Goal: Task Accomplishment & Management: Complete application form

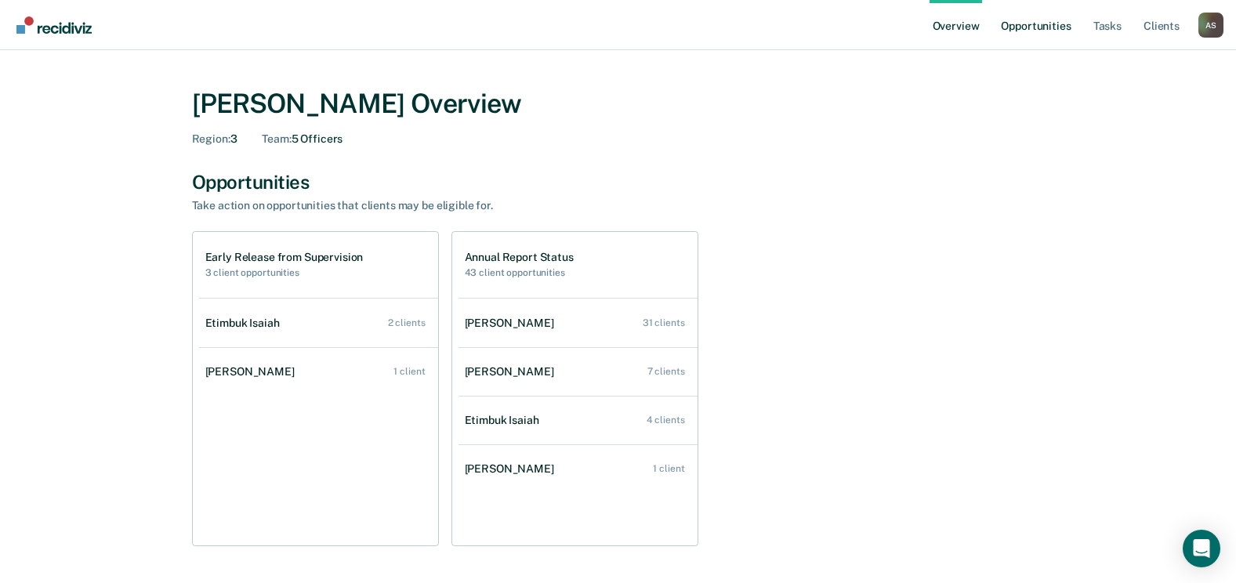
click at [1036, 24] on link "Opportunities" at bounding box center [1036, 25] width 76 height 50
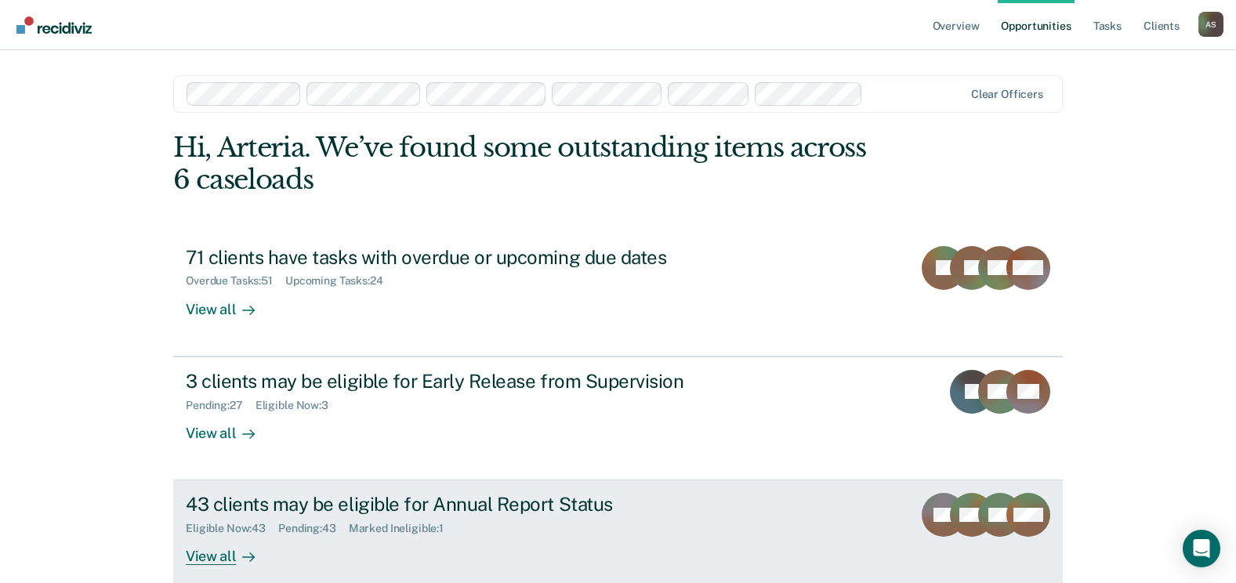
click at [358, 493] on div "43 clients may be eligible for Annual Report Status" at bounding box center [461, 504] width 550 height 23
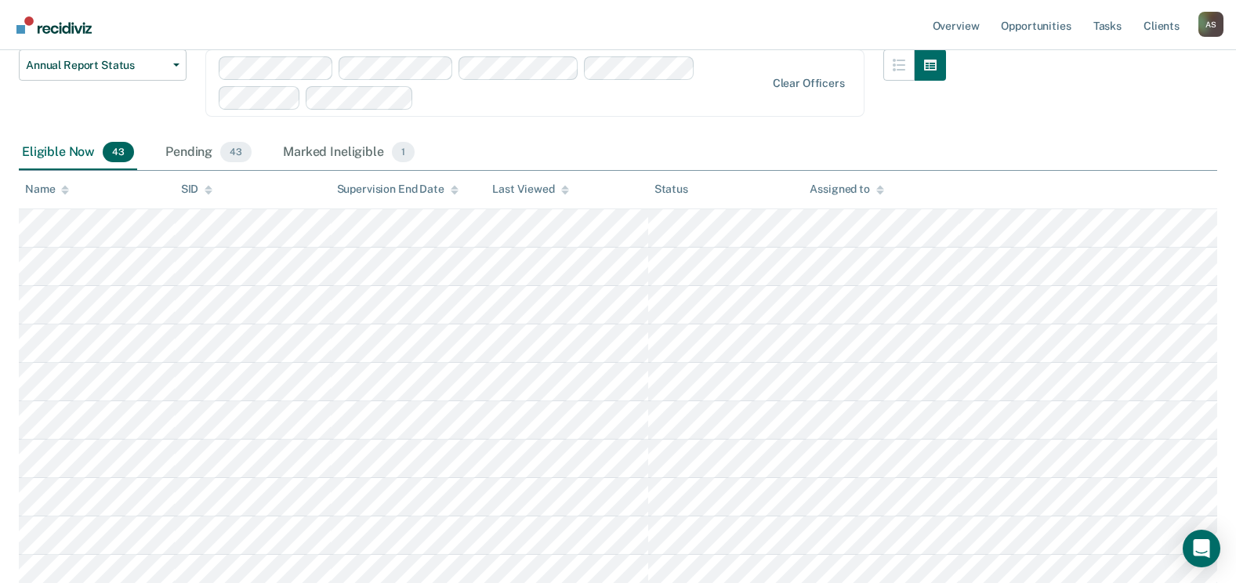
scroll to position [238, 0]
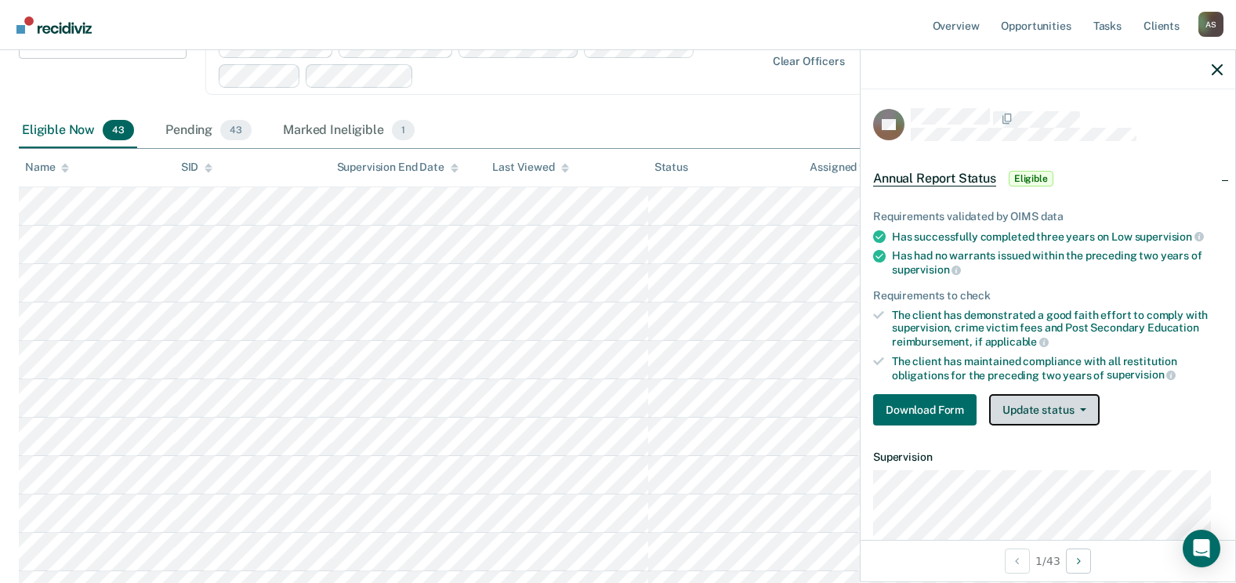
click at [1017, 405] on button "Update status" at bounding box center [1044, 409] width 111 height 31
click at [1211, 409] on div "Download Form Update status [PERSON_NAME] Mark Ineligible" at bounding box center [1048, 409] width 350 height 31
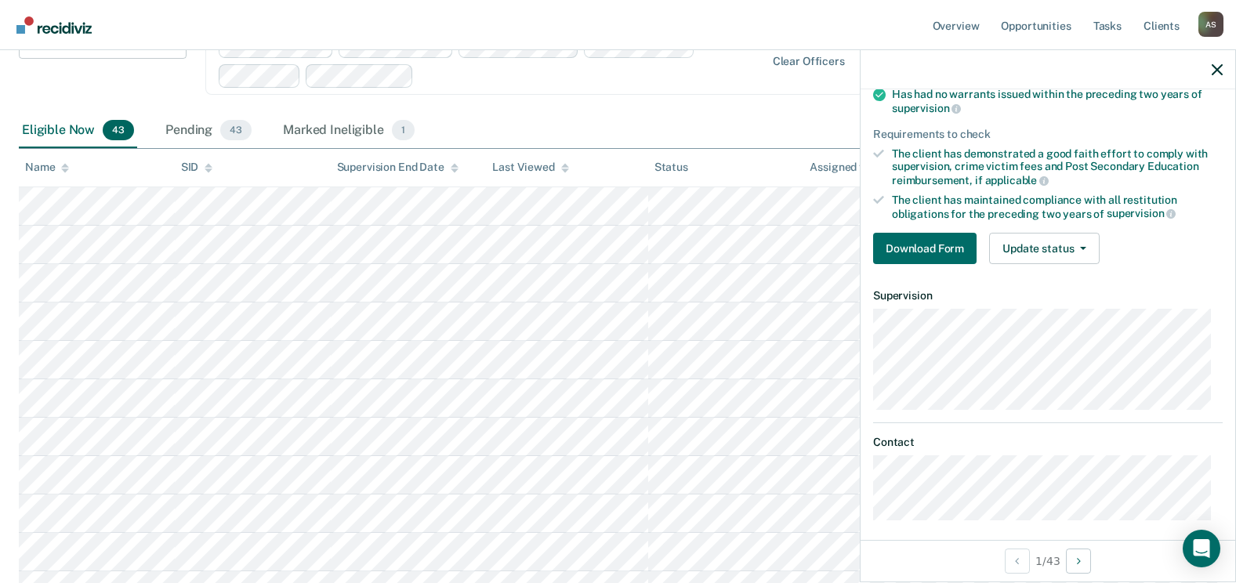
scroll to position [172, 0]
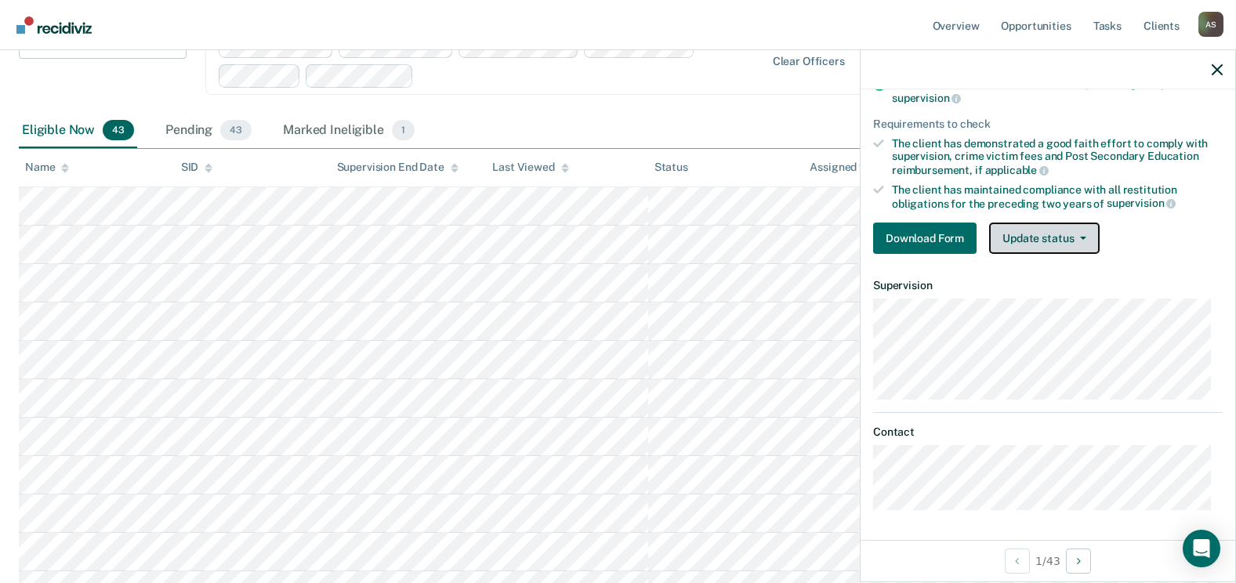
click at [1051, 250] on button "Update status" at bounding box center [1044, 238] width 111 height 31
click at [1069, 230] on button "Update status" at bounding box center [1044, 238] width 111 height 31
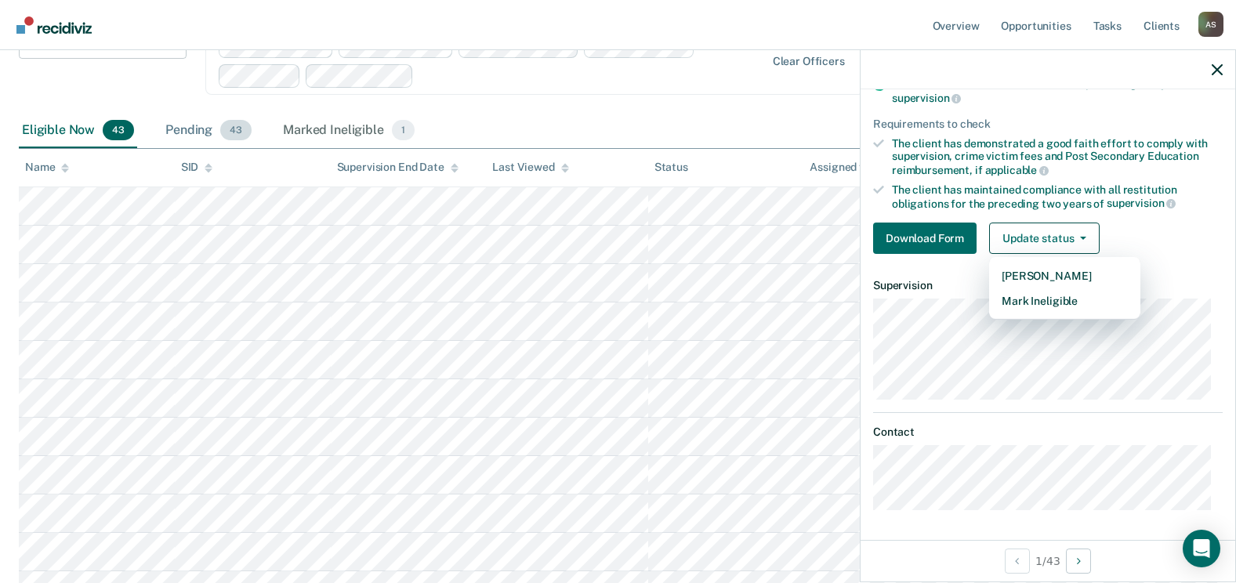
click at [180, 133] on div "Pending 43" at bounding box center [208, 131] width 93 height 34
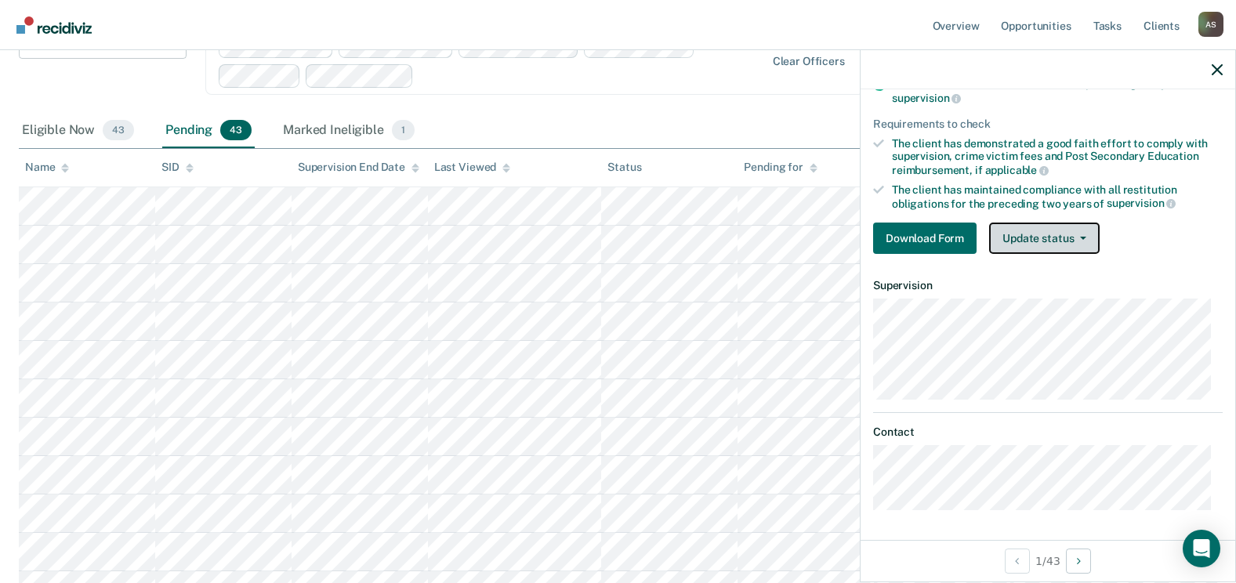
click at [1076, 244] on button "Update status" at bounding box center [1044, 238] width 111 height 31
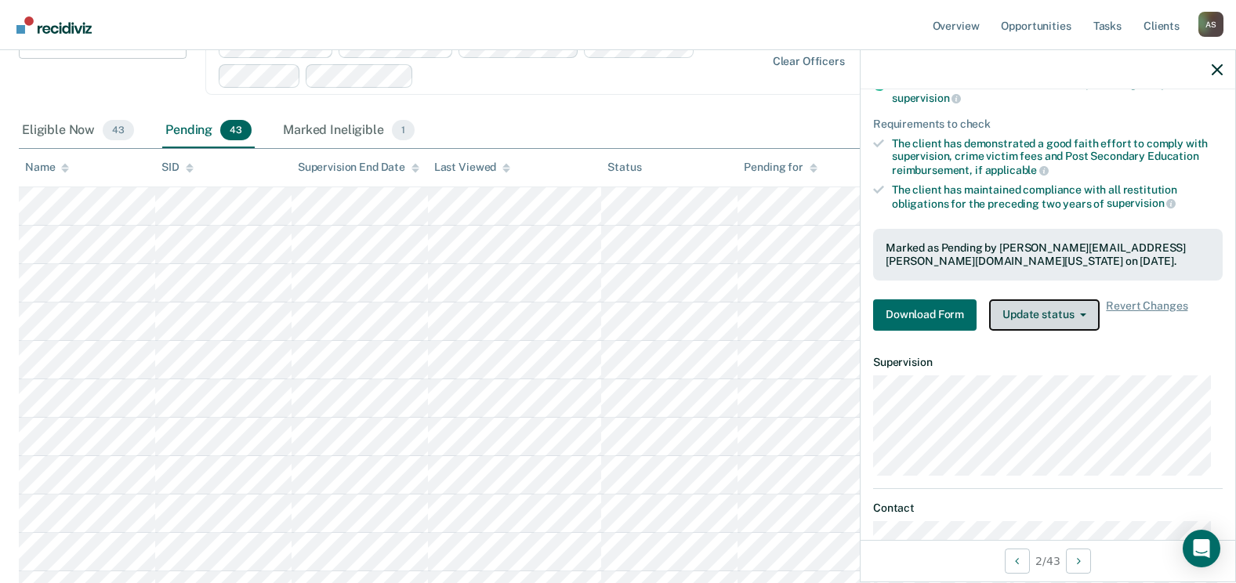
click at [1072, 307] on button "Update status" at bounding box center [1044, 315] width 111 height 31
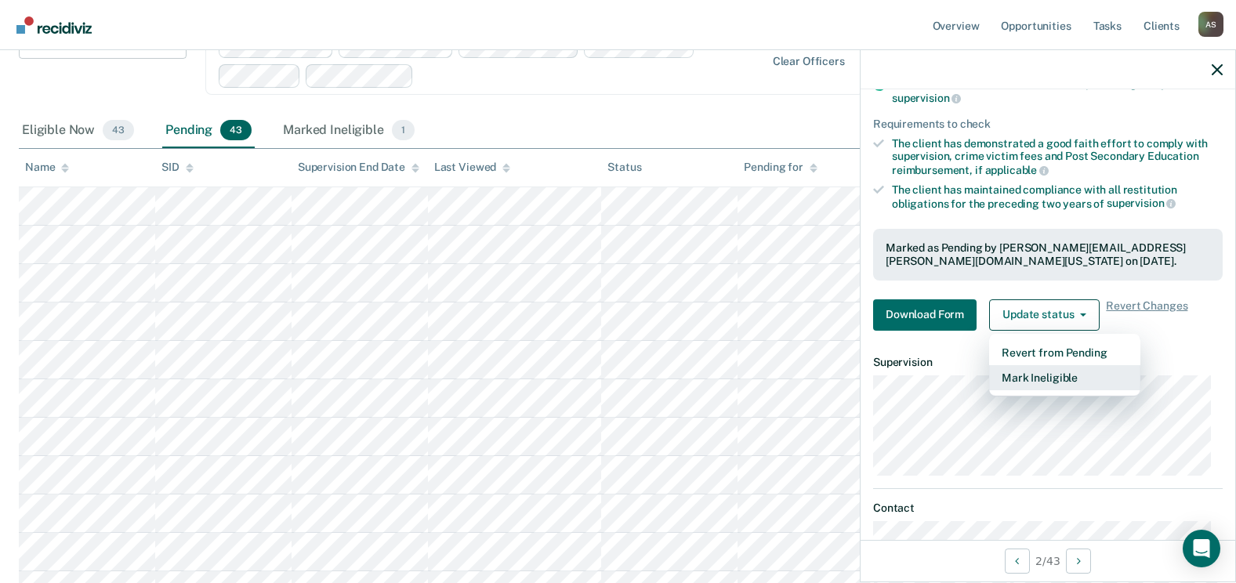
click at [1066, 382] on button "Mark Ineligible" at bounding box center [1064, 377] width 151 height 25
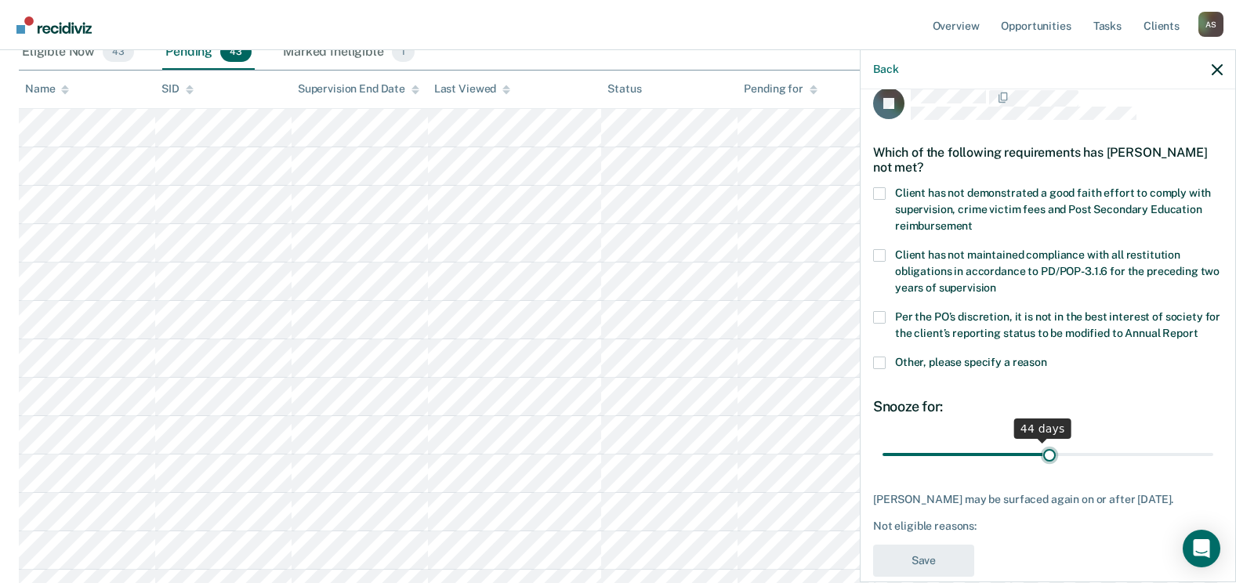
scroll to position [0, 0]
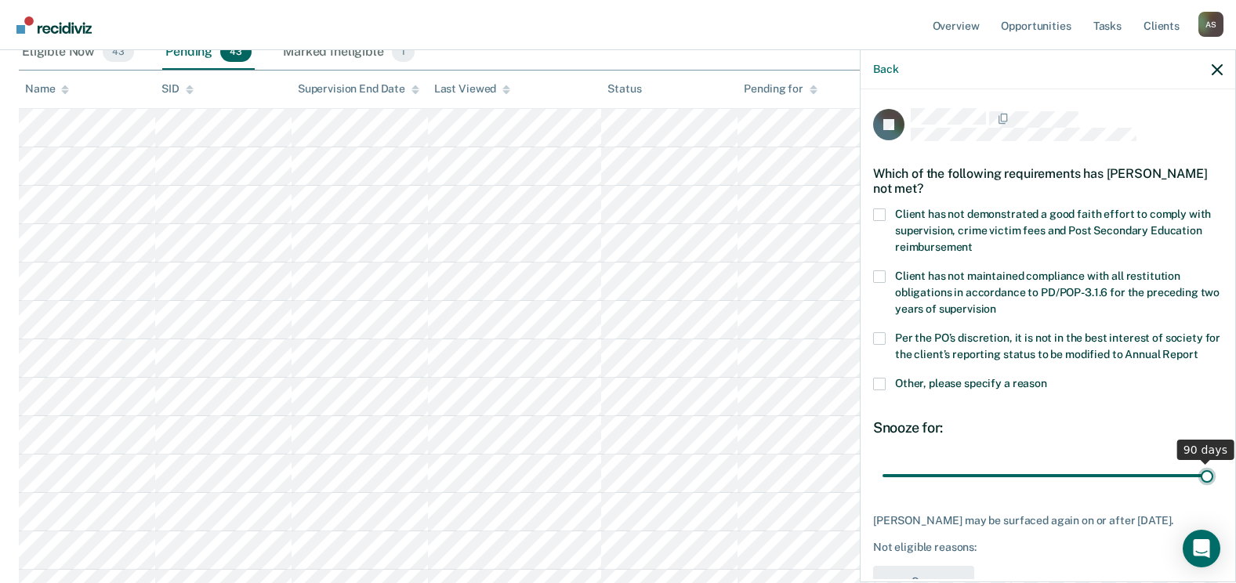
drag, startPoint x: 984, startPoint y: 430, endPoint x: 1202, endPoint y: 424, distance: 218.0
type input "90"
click at [1202, 462] on input "range" at bounding box center [1048, 475] width 331 height 27
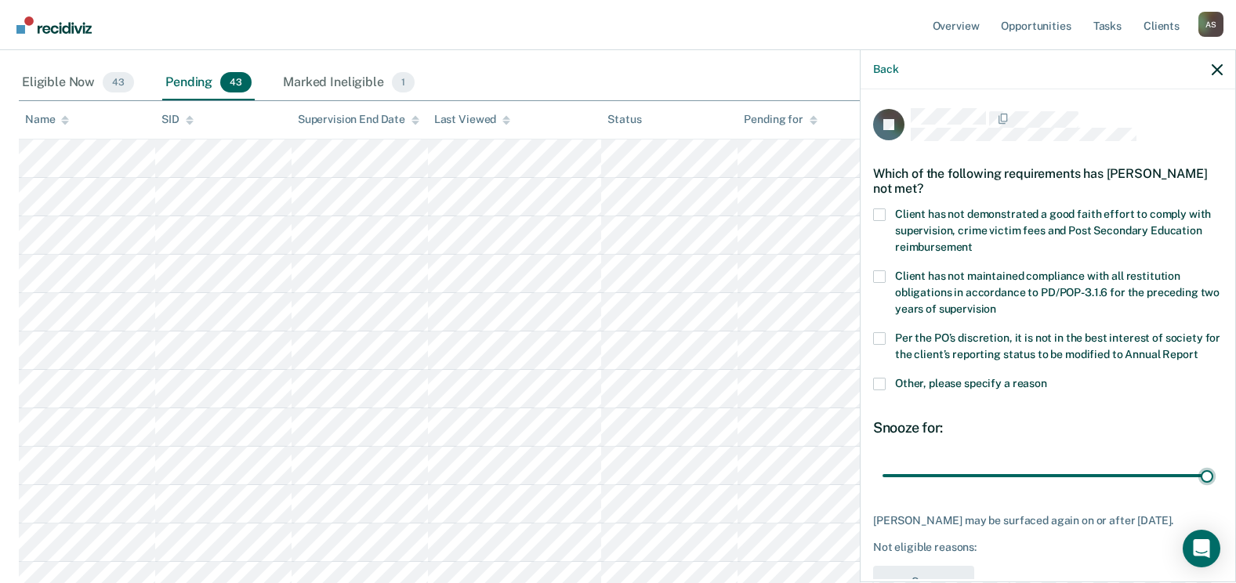
scroll to position [238, 0]
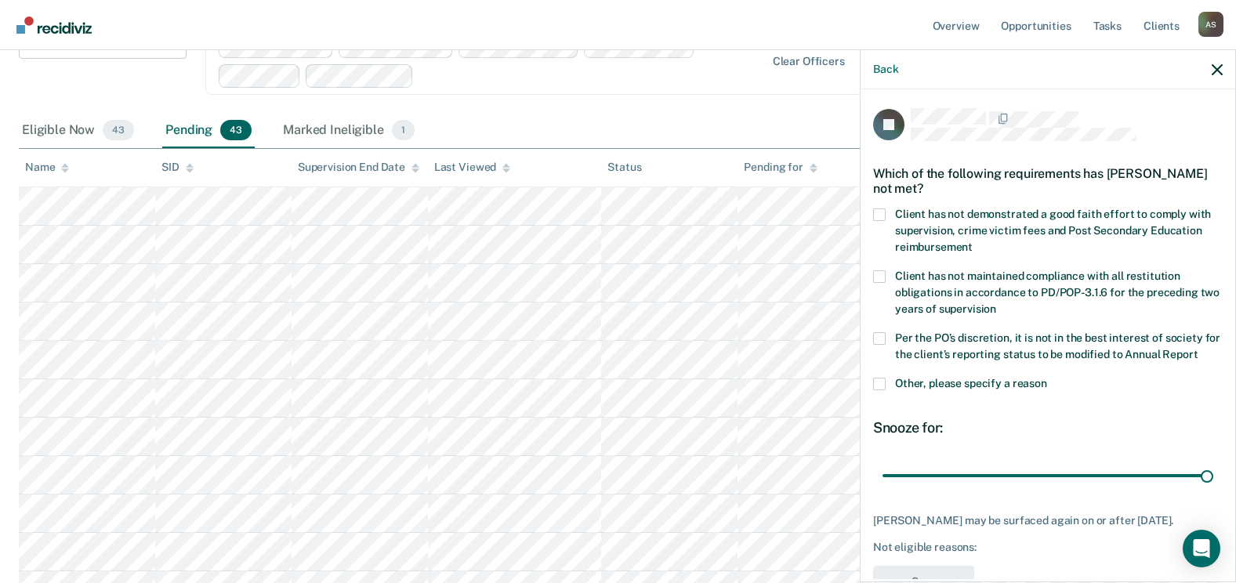
click at [883, 211] on span at bounding box center [879, 215] width 13 height 13
click at [973, 241] on input "Client has not demonstrated a good faith effort to comply with supervision, cri…" at bounding box center [973, 241] width 0 height 0
click at [884, 332] on span at bounding box center [879, 338] width 13 height 13
click at [1198, 349] on input "Per the PO’s discretion, it is not in the best interest of society for the clie…" at bounding box center [1198, 349] width 0 height 0
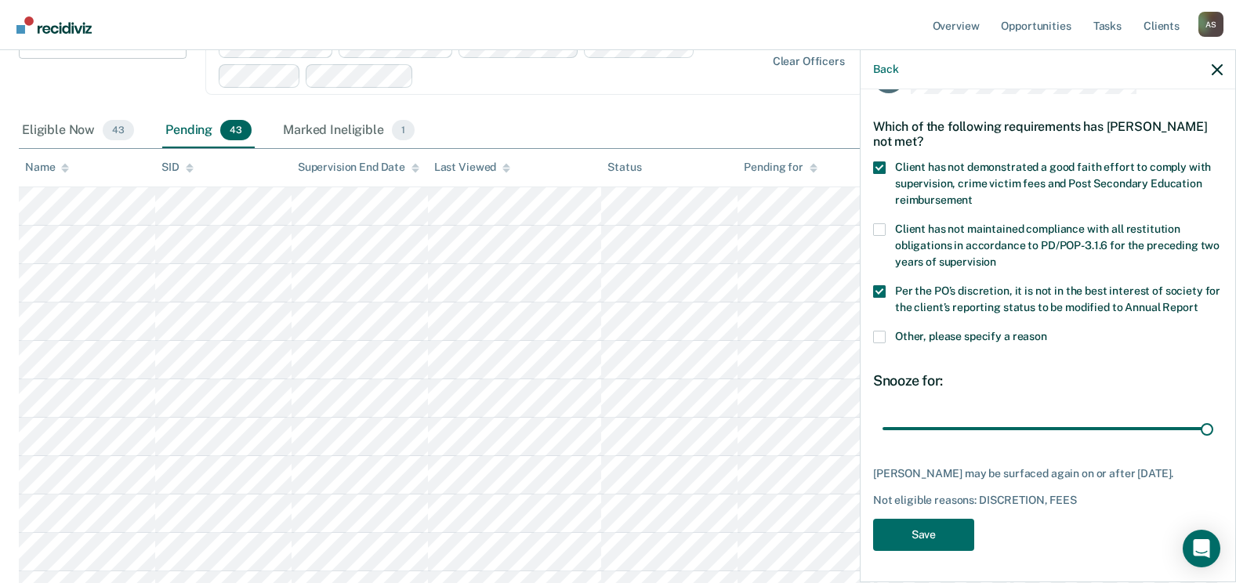
scroll to position [62, 0]
click at [917, 541] on button "Save" at bounding box center [923, 535] width 101 height 32
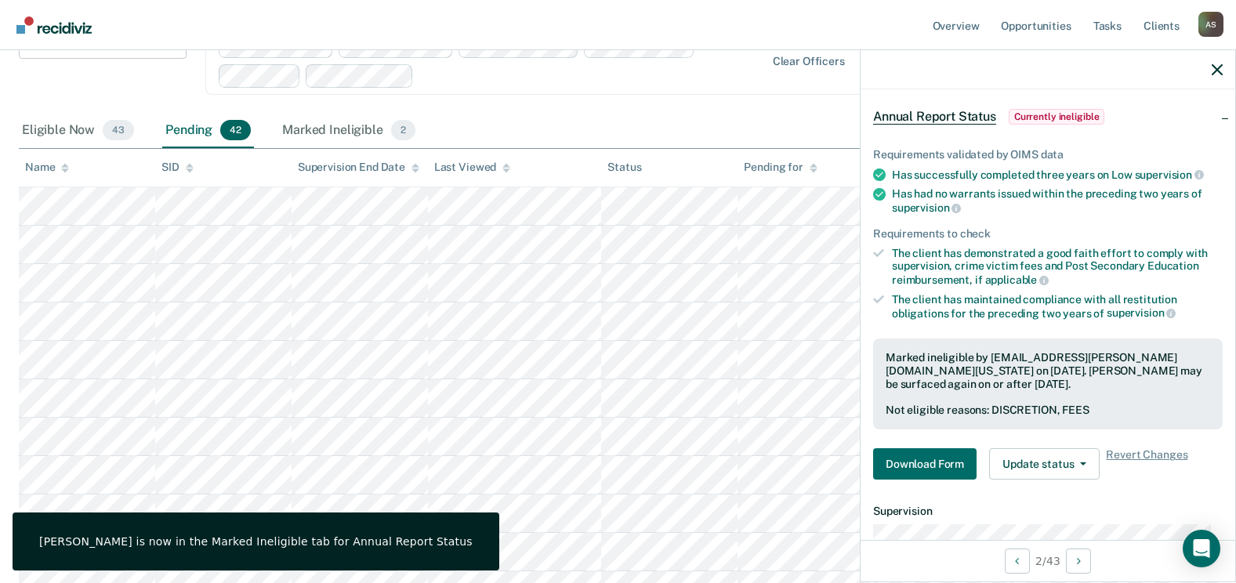
scroll to position [140, 0]
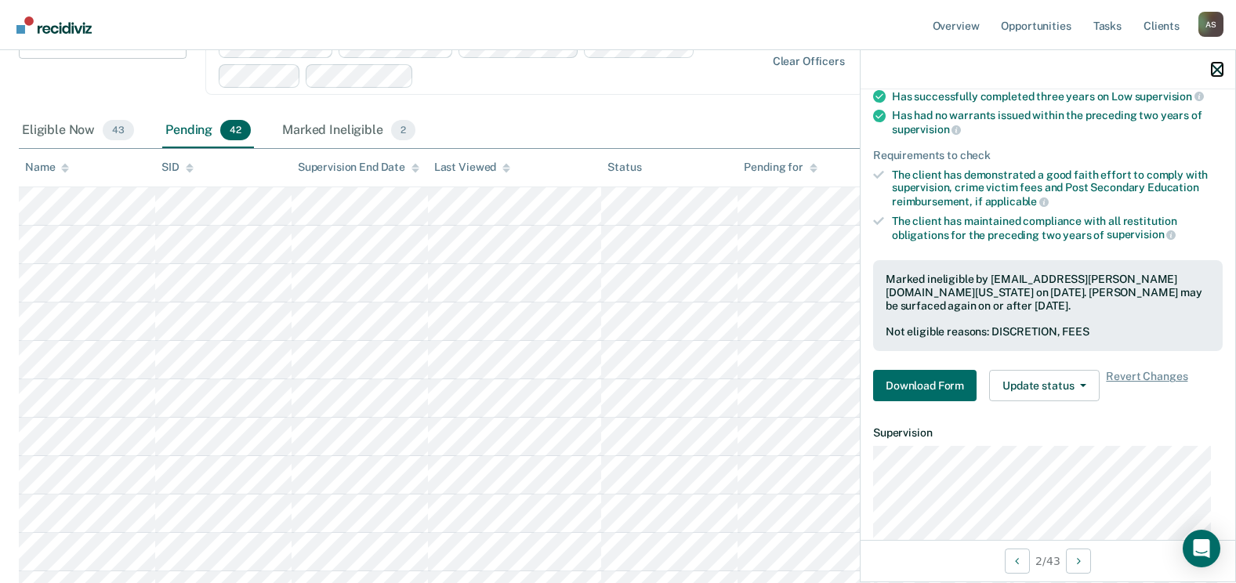
click at [1214, 71] on icon "button" at bounding box center [1217, 69] width 11 height 11
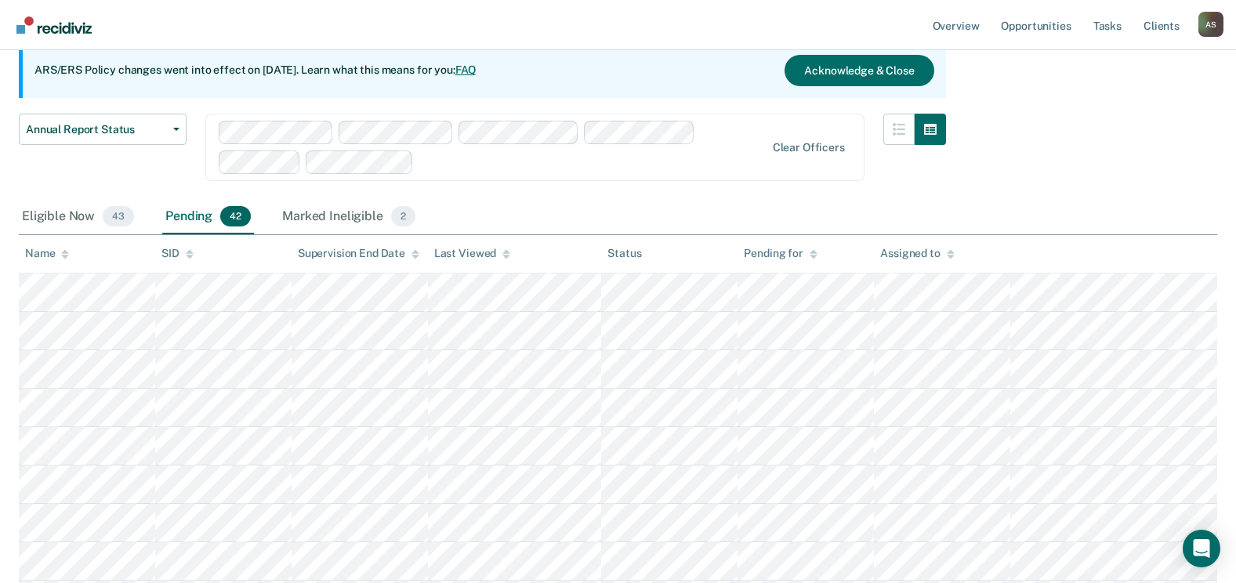
scroll to position [0, 0]
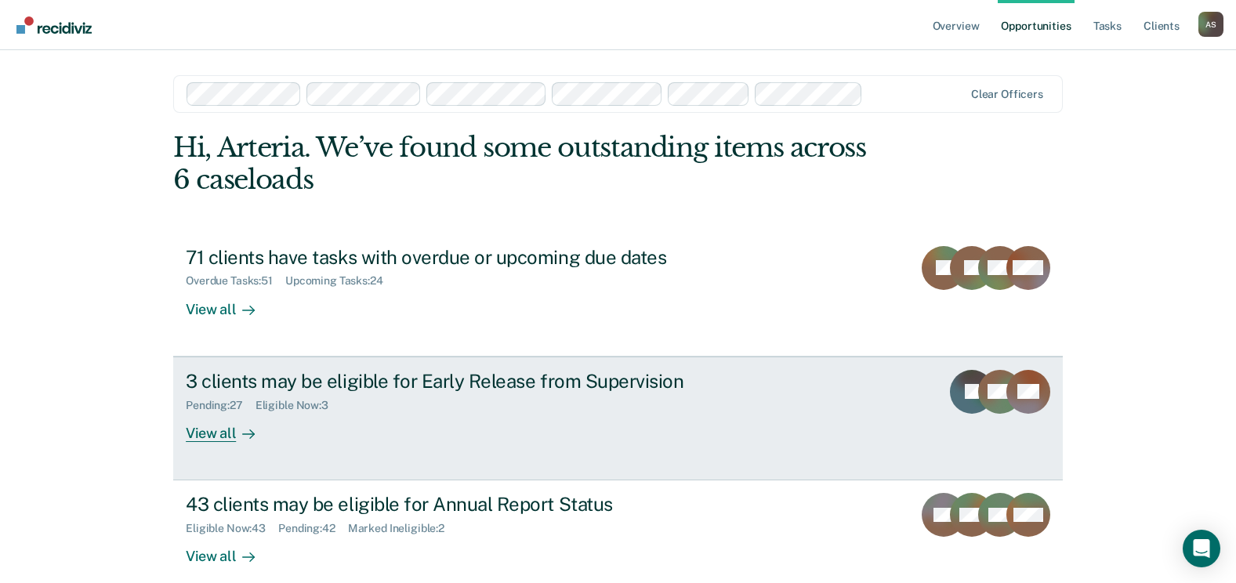
click at [314, 385] on div "3 clients may be eligible for Early Release from Supervision" at bounding box center [461, 381] width 550 height 23
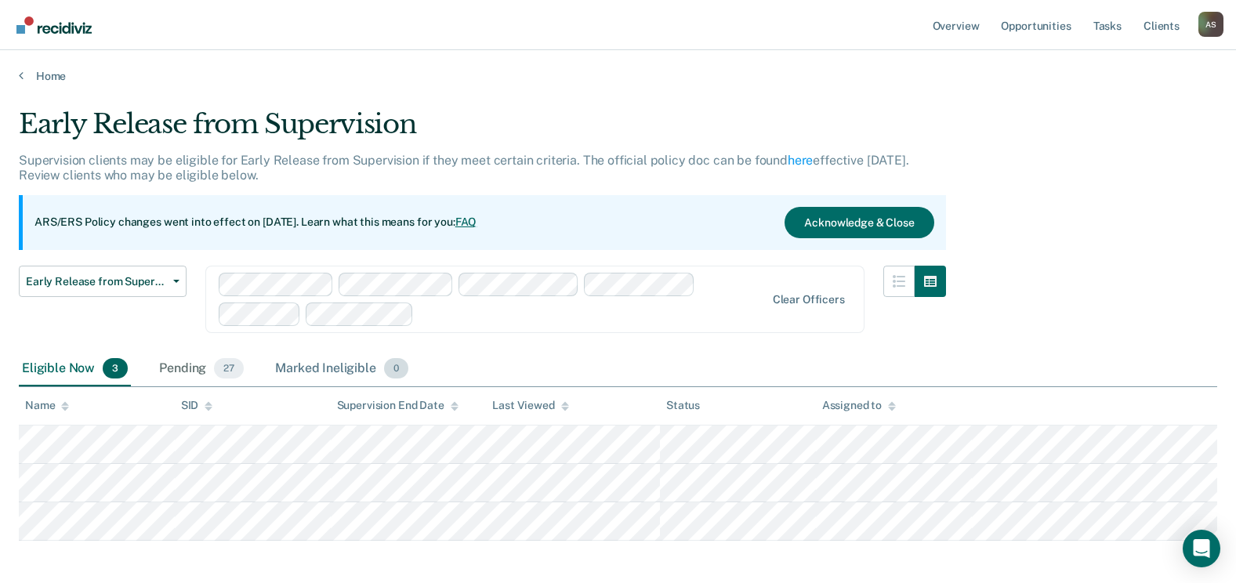
click at [313, 364] on div "Marked Ineligible 0" at bounding box center [342, 369] width 140 height 34
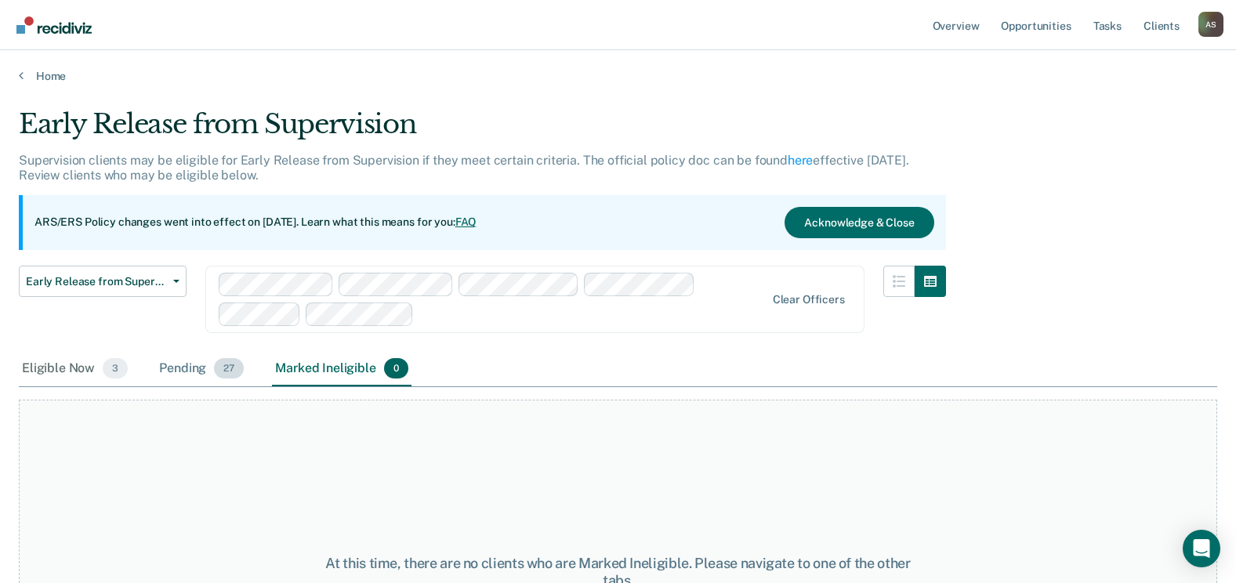
click at [201, 367] on div "Pending 27" at bounding box center [201, 369] width 91 height 34
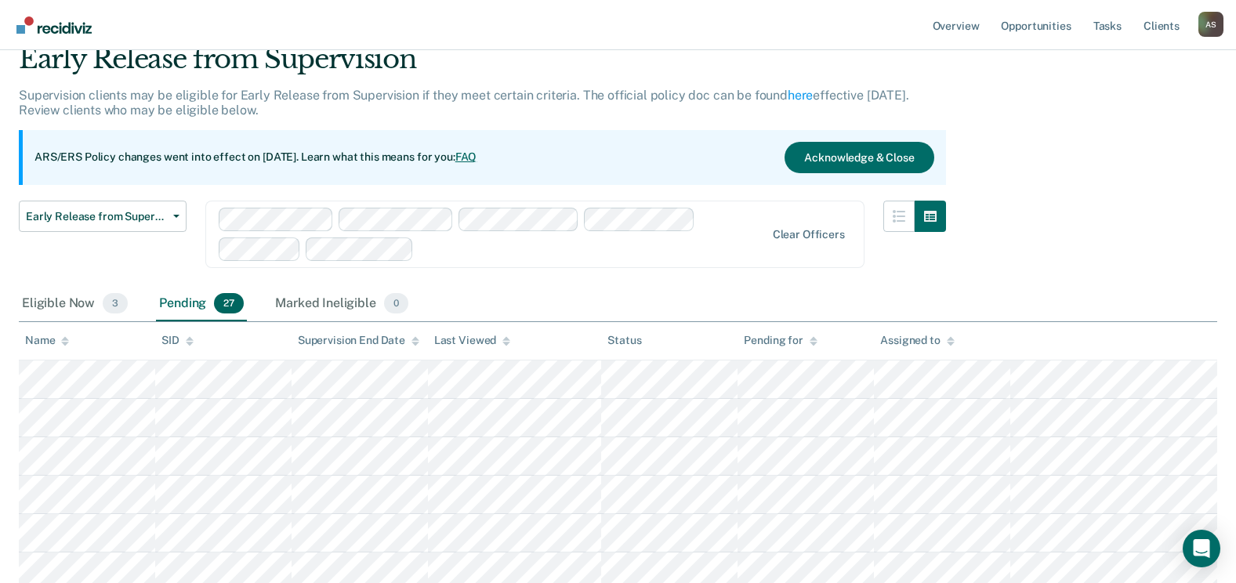
scroll to position [64, 0]
click at [62, 300] on div "Eligible Now 3" at bounding box center [75, 306] width 112 height 34
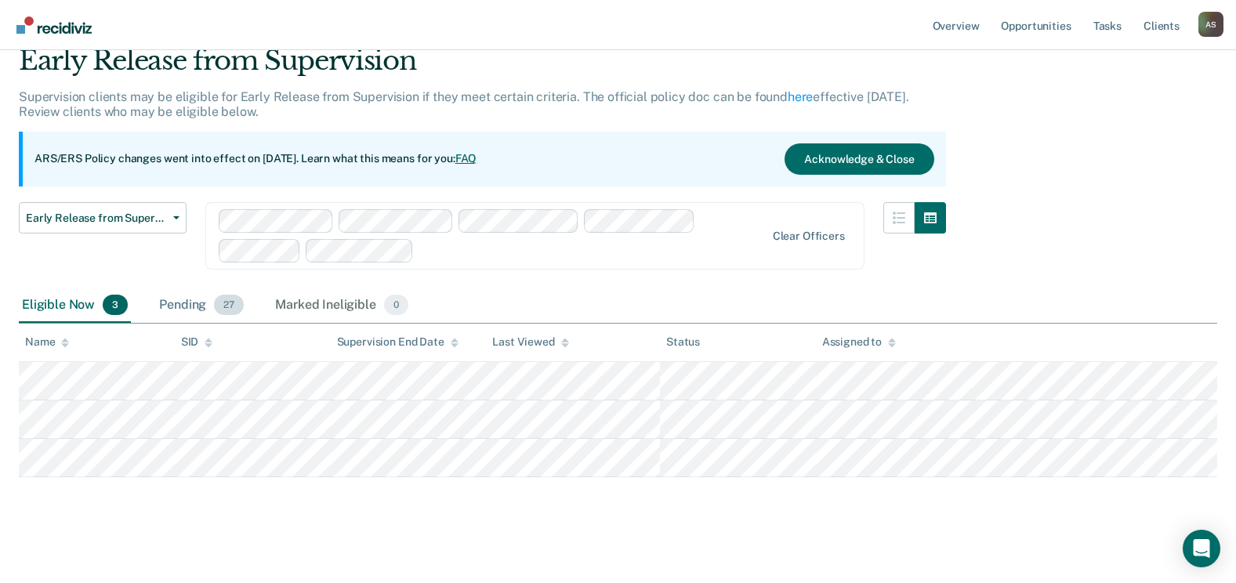
click at [183, 307] on div "Pending 27" at bounding box center [201, 306] width 91 height 34
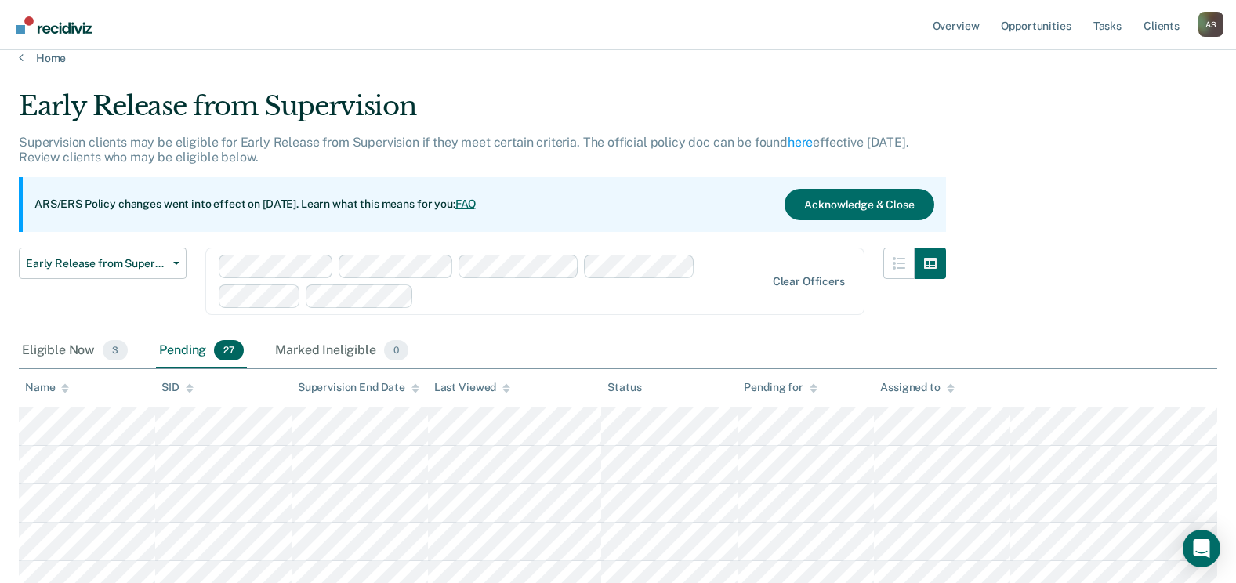
scroll to position [0, 0]
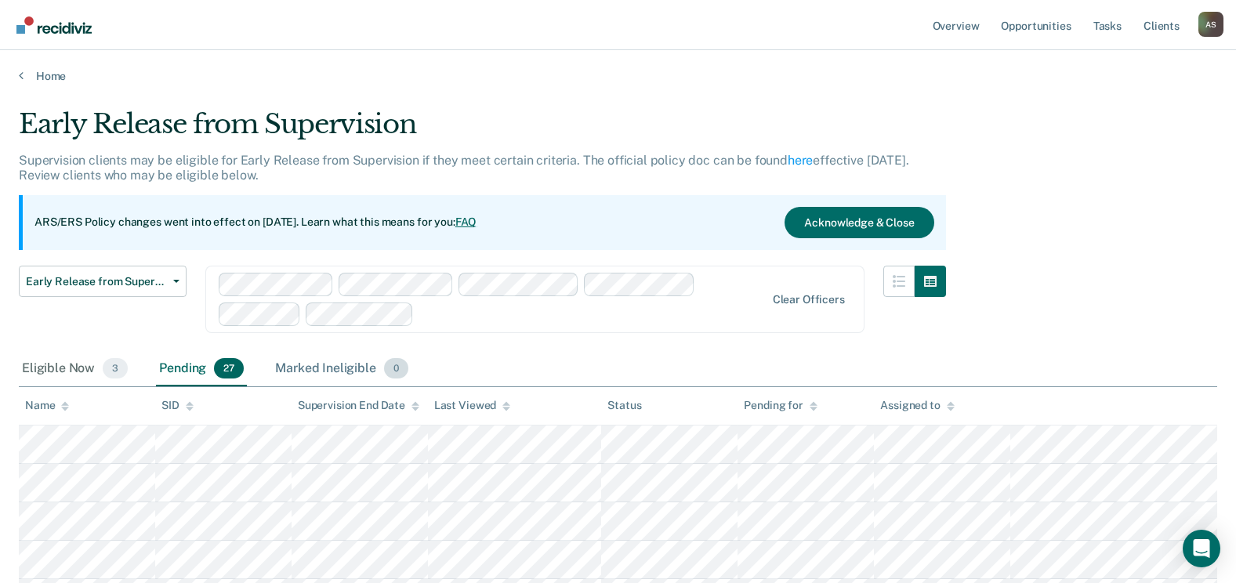
click at [314, 358] on div "Marked Ineligible 0" at bounding box center [342, 369] width 140 height 34
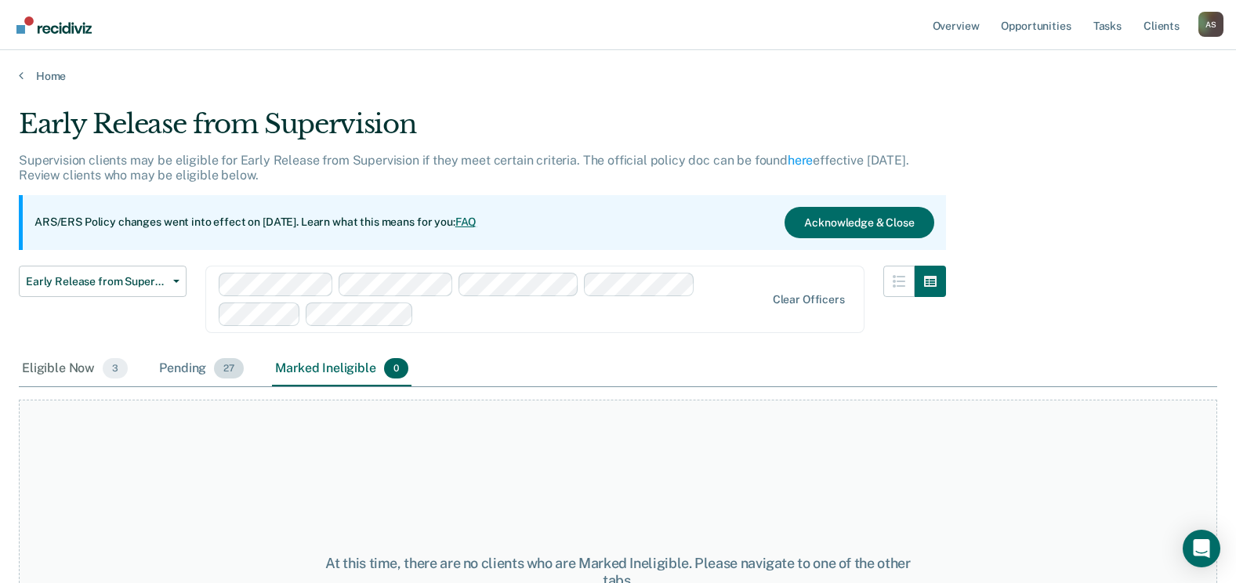
click at [172, 368] on div "Pending 27" at bounding box center [201, 369] width 91 height 34
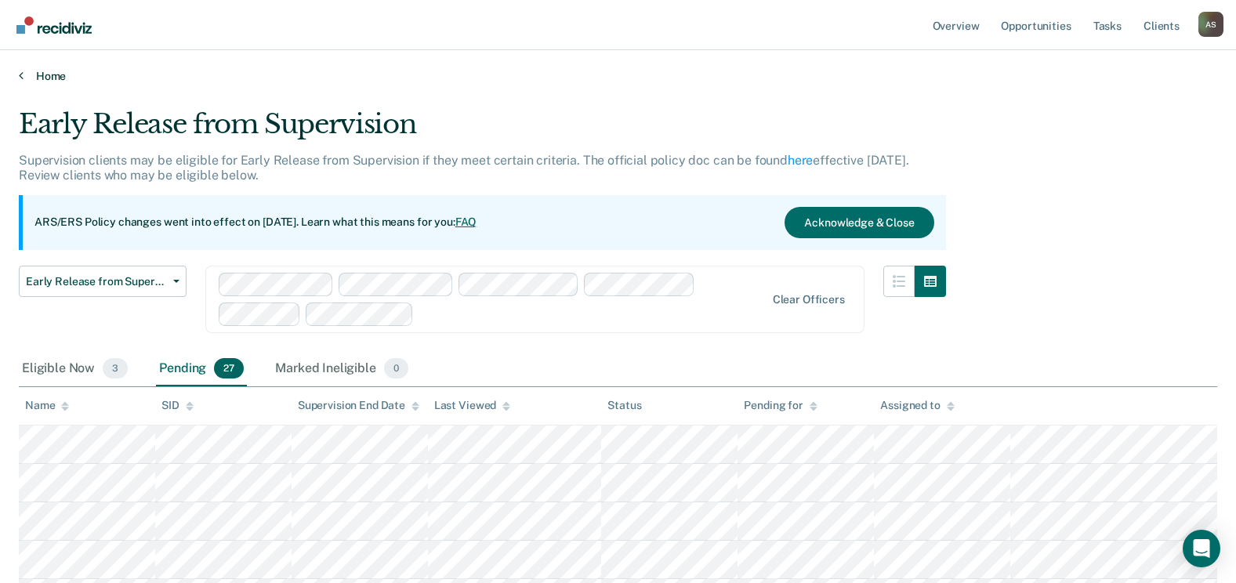
click at [33, 72] on link "Home" at bounding box center [618, 76] width 1199 height 14
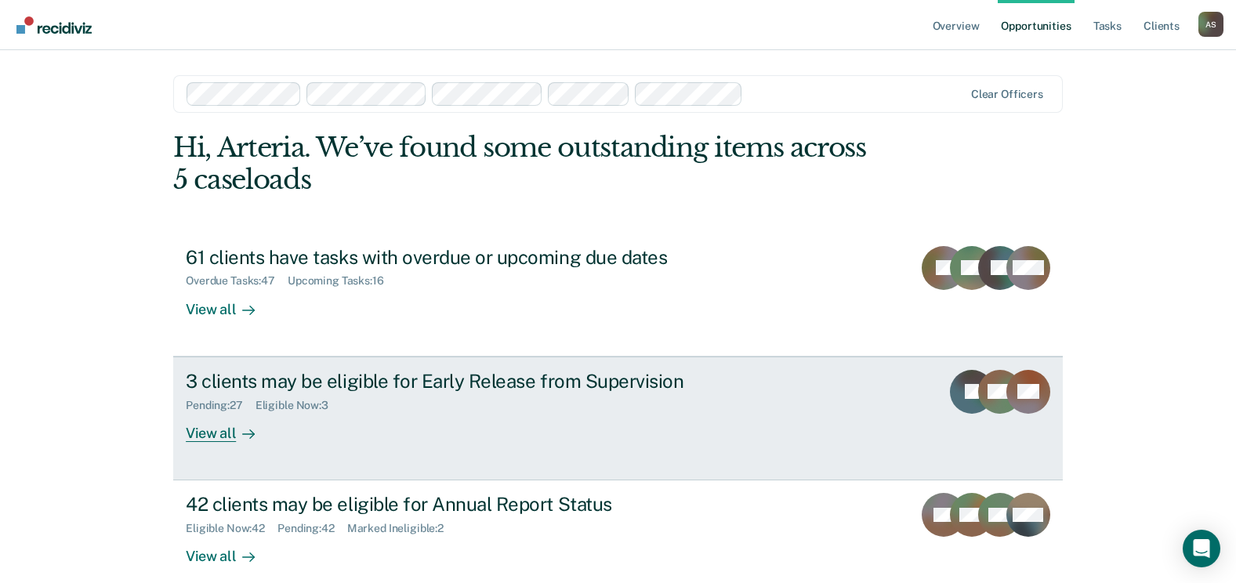
click at [393, 378] on div "3 clients may be eligible for Early Release from Supervision" at bounding box center [461, 381] width 550 height 23
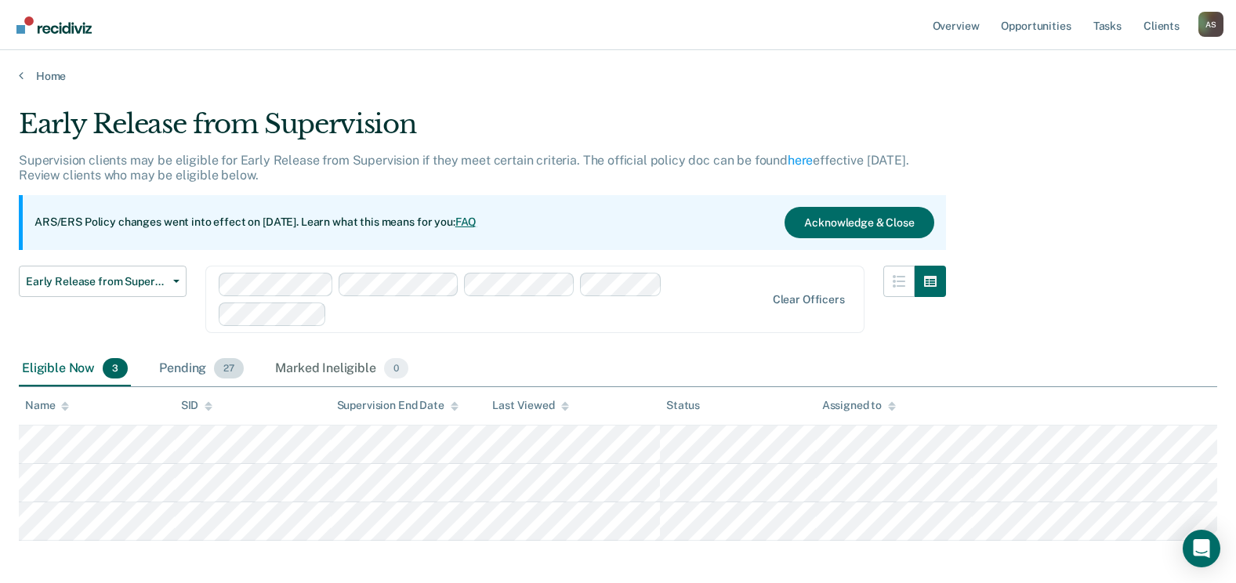
click at [184, 369] on div "Pending 27" at bounding box center [201, 369] width 91 height 34
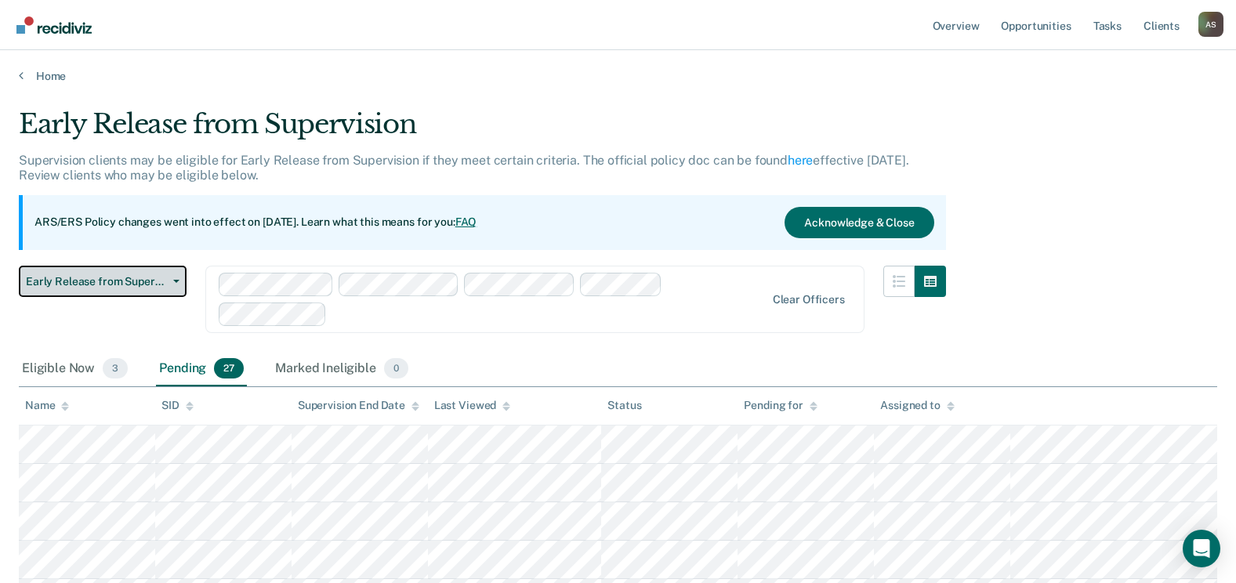
click at [109, 285] on span "Early Release from Supervision" at bounding box center [96, 281] width 141 height 13
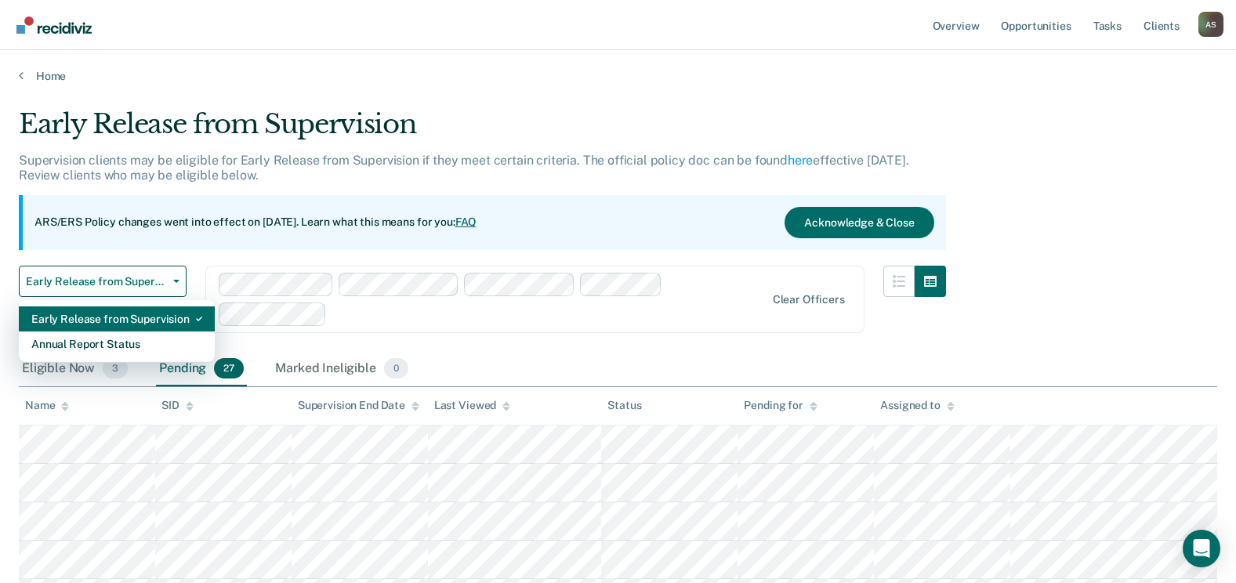
click at [113, 317] on div "Early Release from Supervision" at bounding box center [116, 319] width 171 height 25
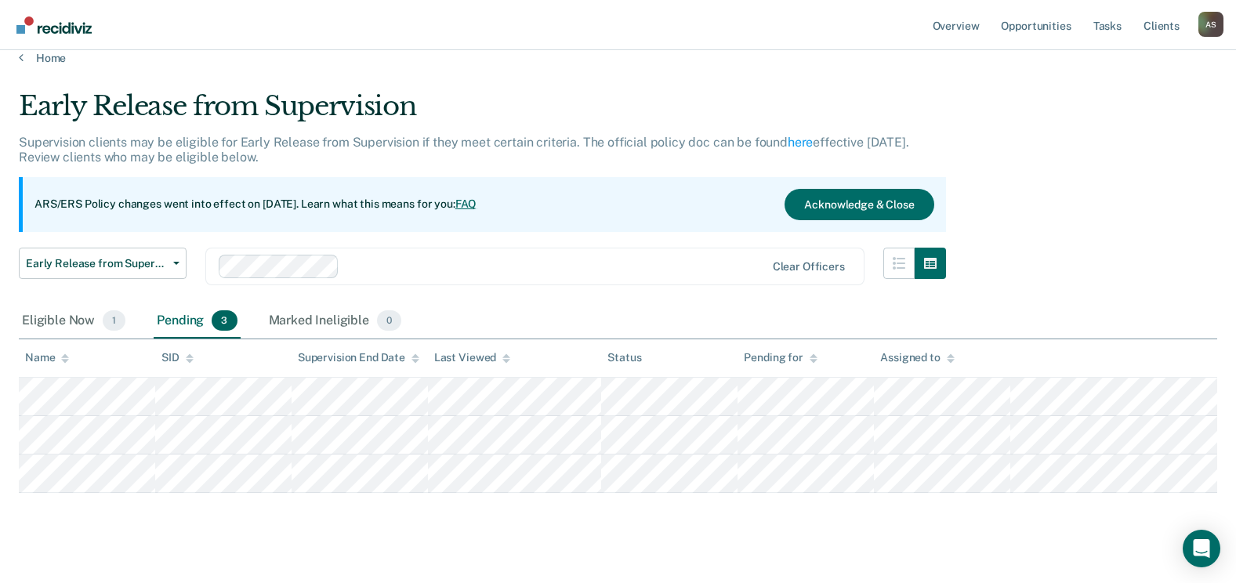
scroll to position [20, 0]
click at [310, 324] on div "Marked Ineligible 0" at bounding box center [336, 320] width 140 height 34
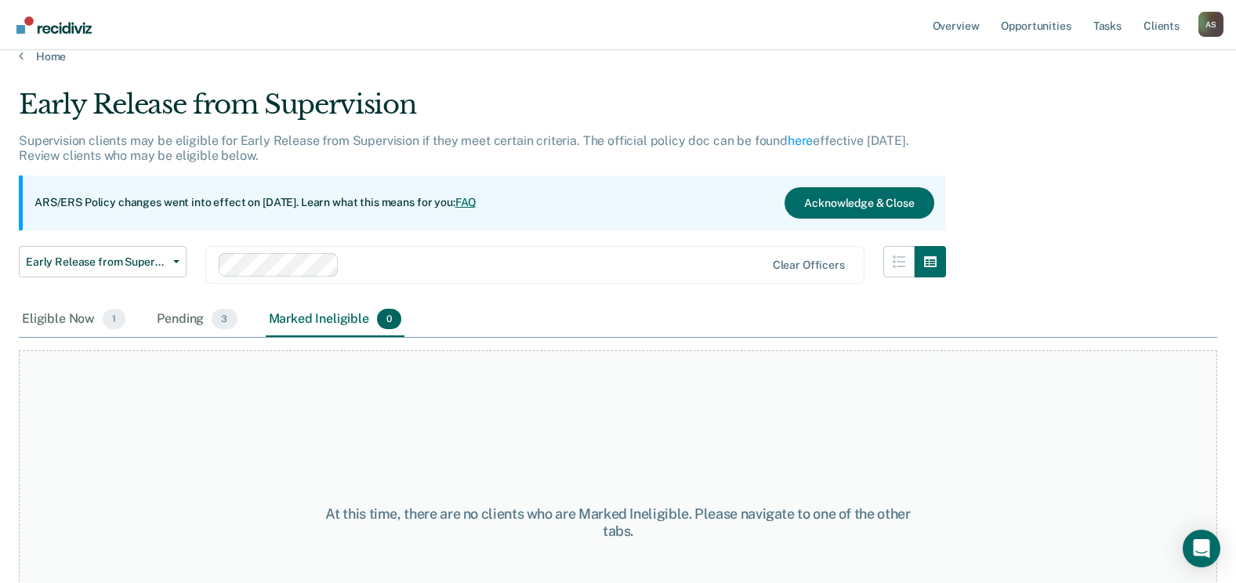
click at [148, 315] on div "Eligible Now 1 Pending 3 Marked Ineligible 0" at bounding box center [212, 320] width 386 height 34
click at [183, 321] on div "Pending 3" at bounding box center [197, 320] width 86 height 34
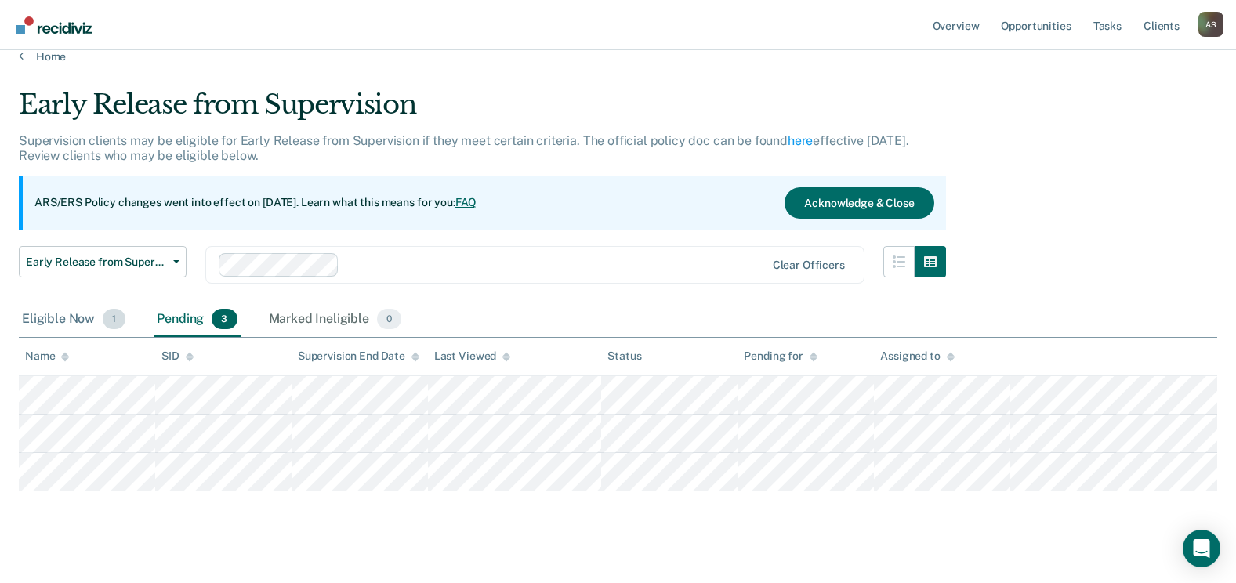
click at [105, 324] on span "1" at bounding box center [114, 319] width 23 height 20
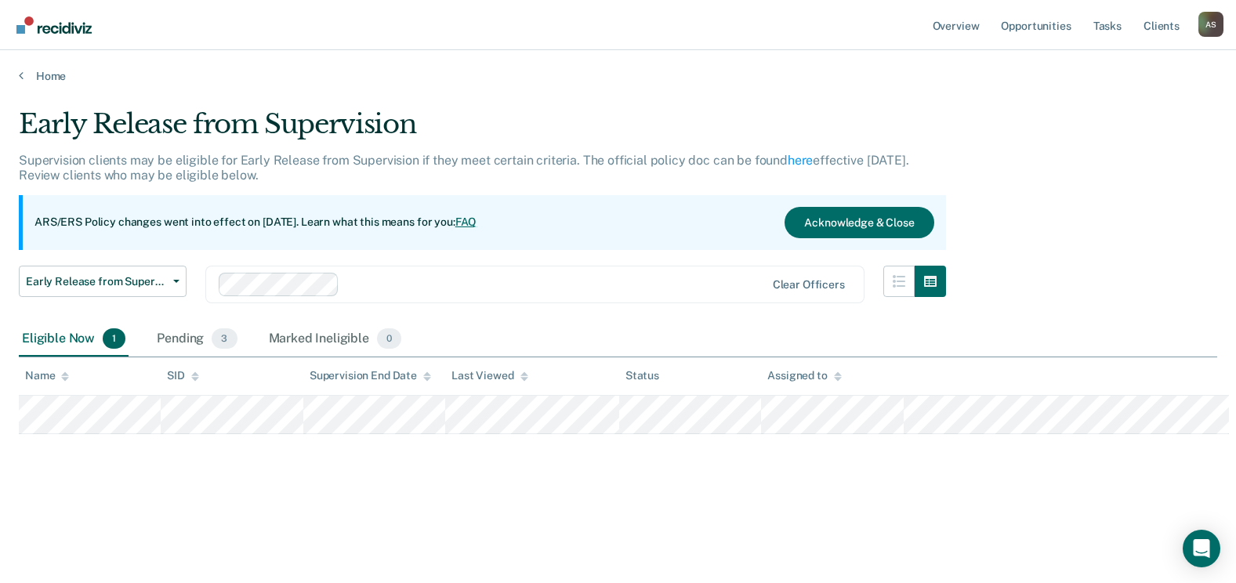
scroll to position [0, 0]
click at [1172, 16] on link "Client s" at bounding box center [1174, 25] width 42 height 50
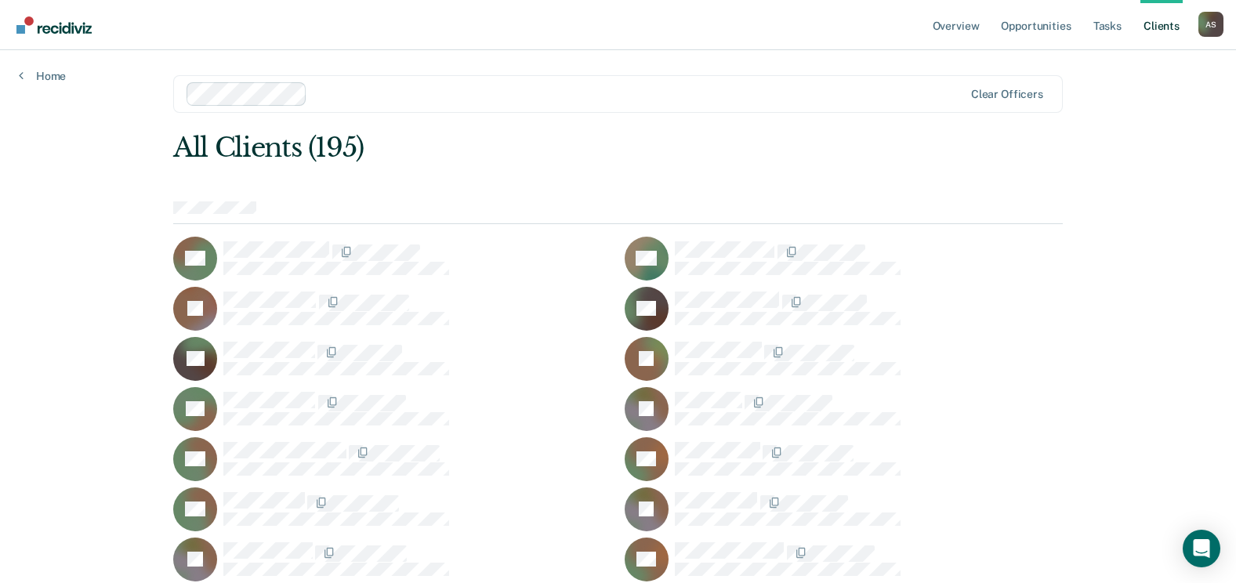
click at [624, 96] on div at bounding box center [639, 94] width 650 height 18
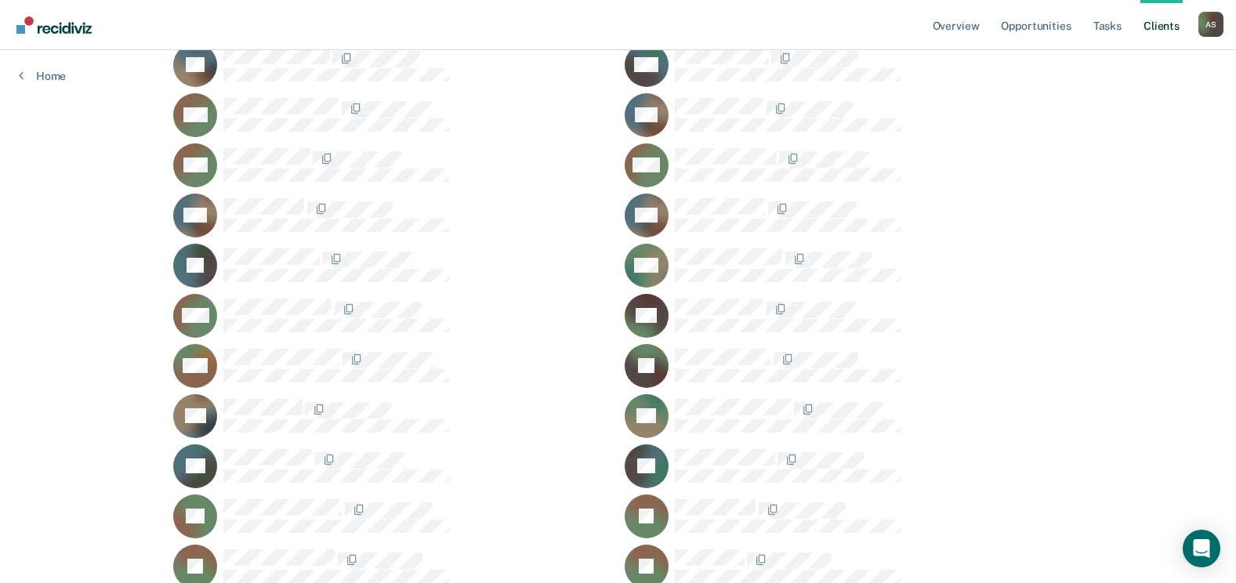
scroll to position [3290, 0]
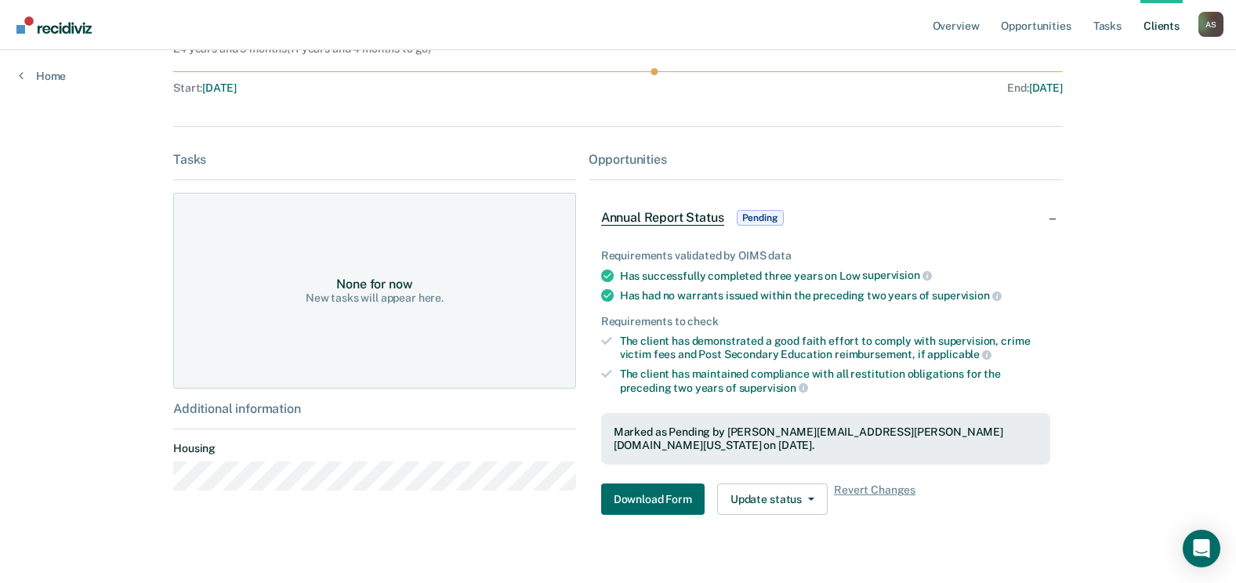
scroll to position [150, 0]
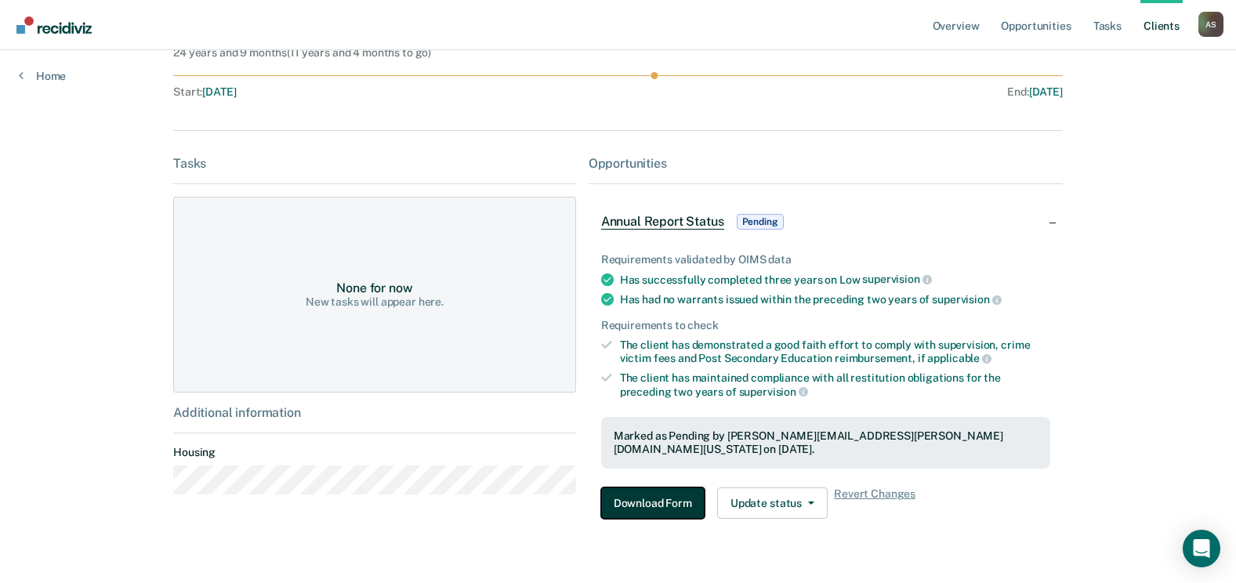
click at [685, 491] on button "Download Form" at bounding box center [652, 503] width 103 height 31
